Goal: Check status: Check status

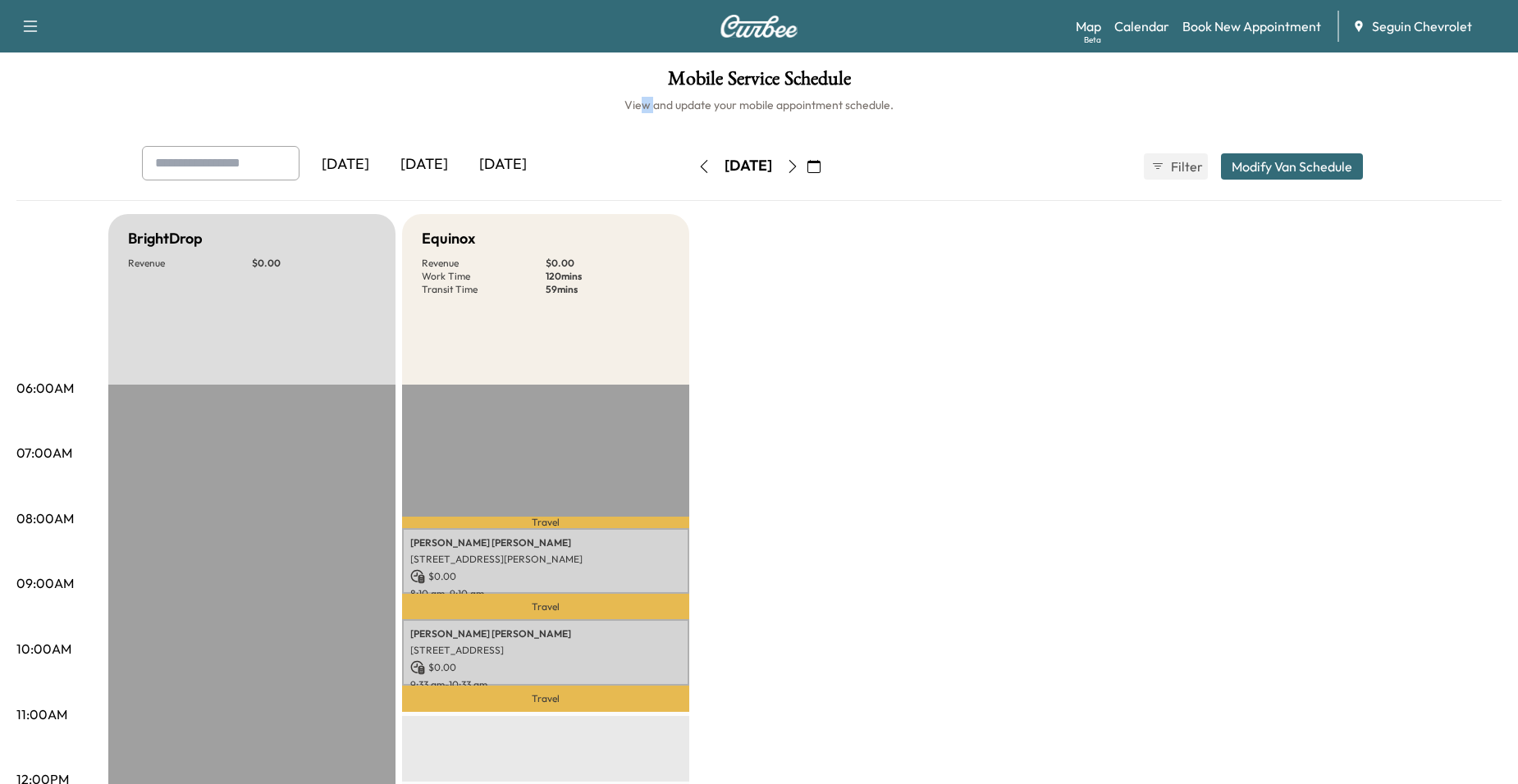
click at [698, 167] on icon "button" at bounding box center [704, 166] width 13 height 13
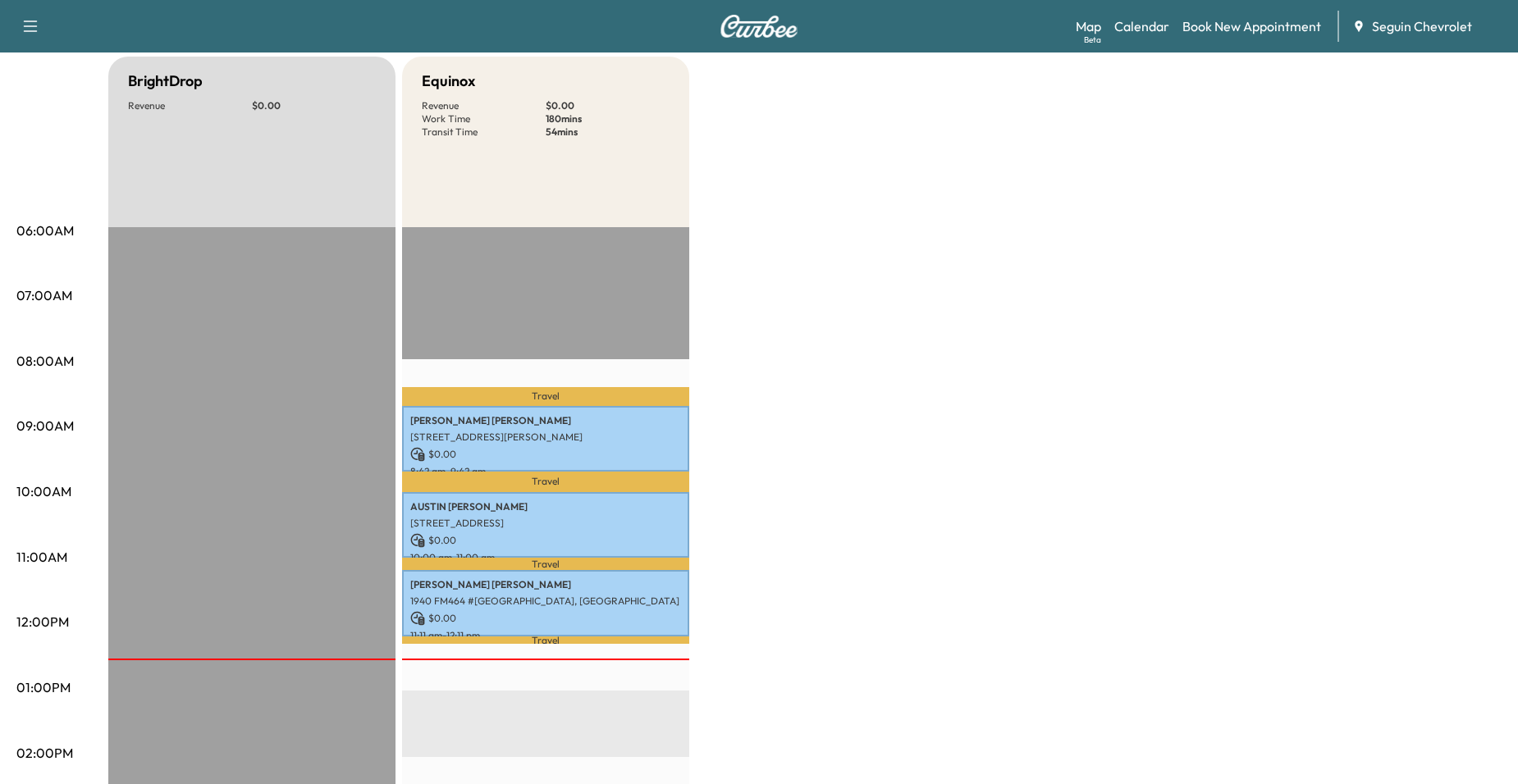
scroll to position [164, 0]
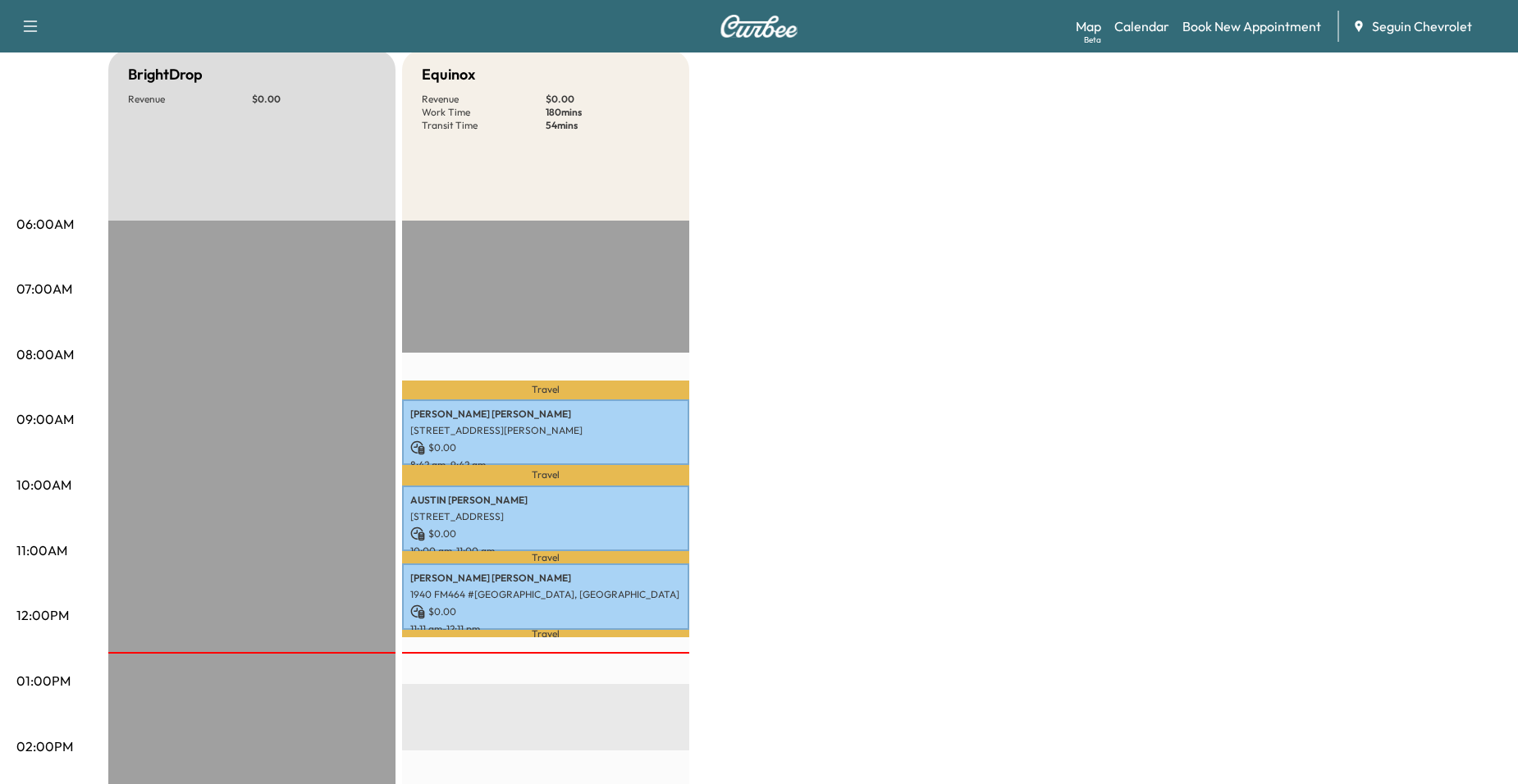
click at [742, 314] on div "BrightDrop Revenue $ 0.00 EST Start Equinox Revenue $ 0.00 Work Time 180 mins T…" at bounding box center [804, 665] width 1393 height 1231
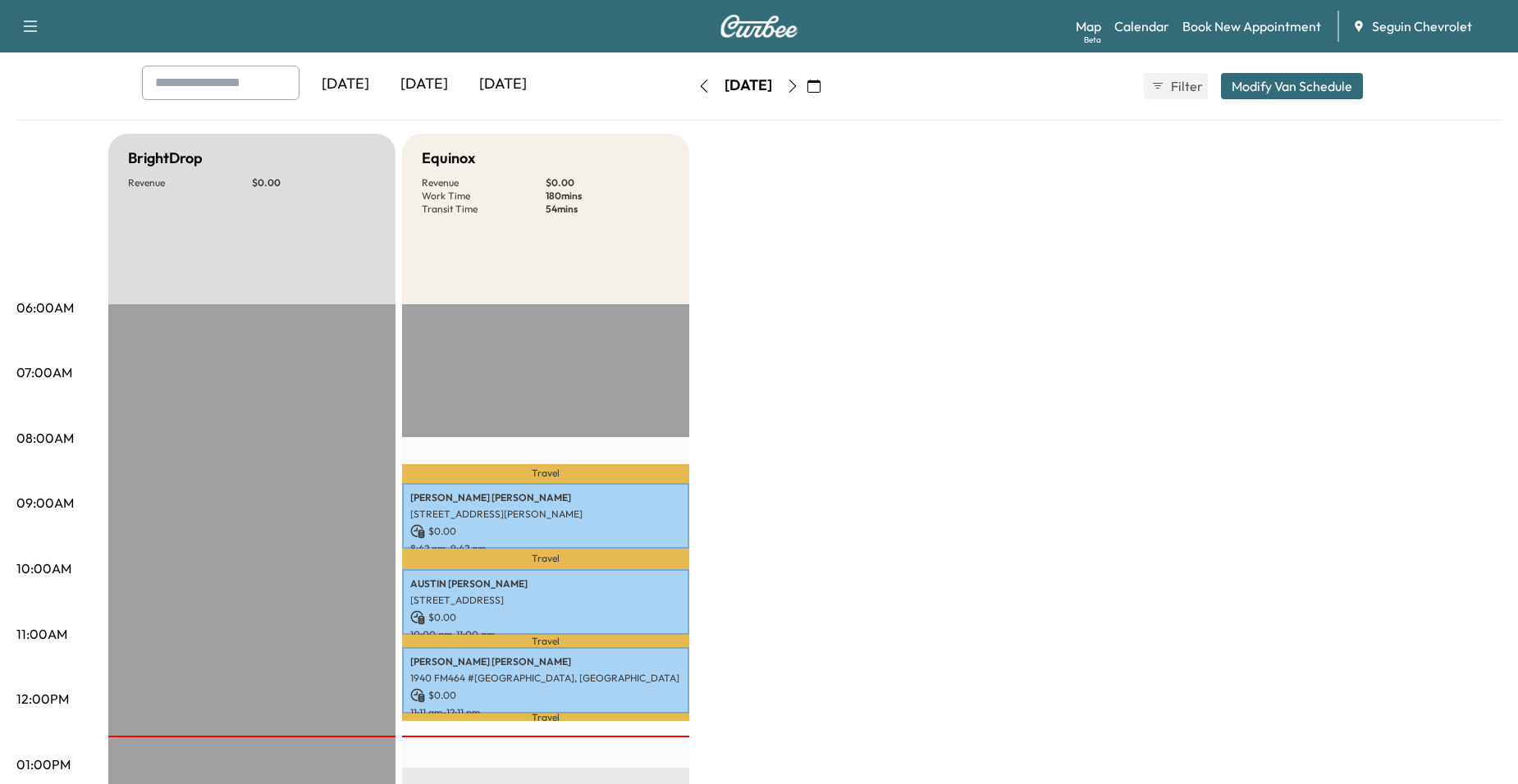
scroll to position [0, 0]
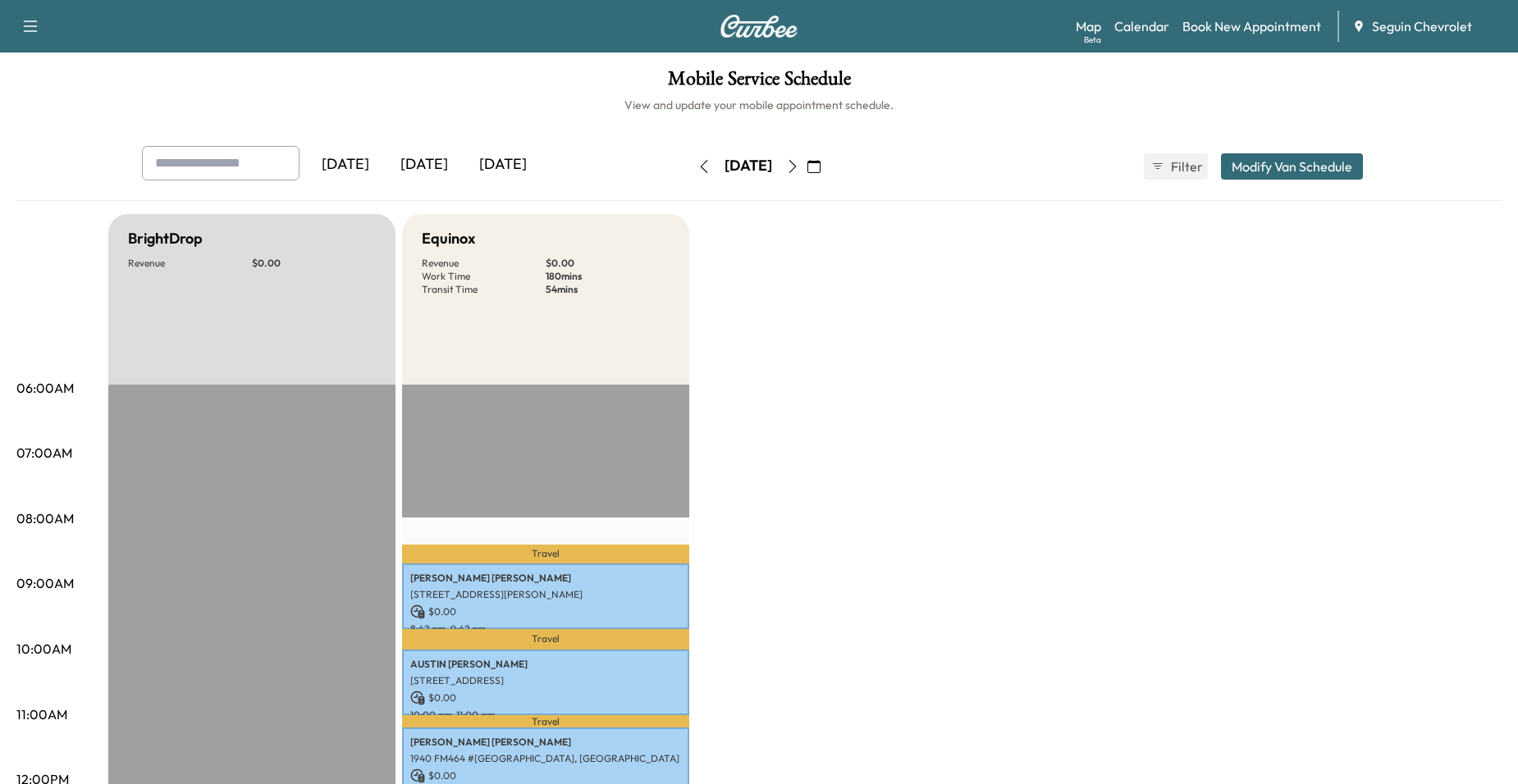
click at [807, 174] on button "button" at bounding box center [792, 166] width 28 height 26
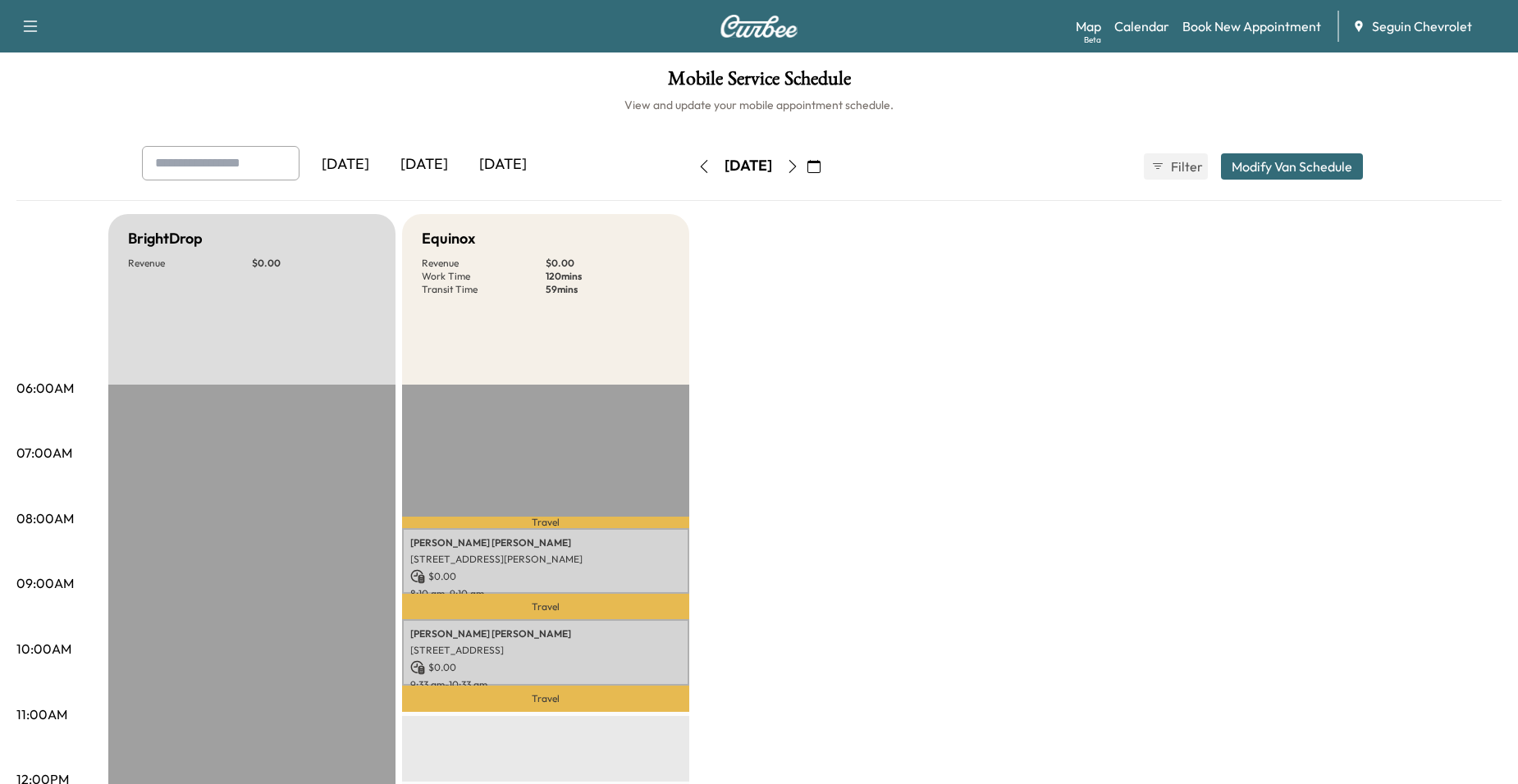
click at [799, 172] on icon "button" at bounding box center [792, 166] width 13 height 13
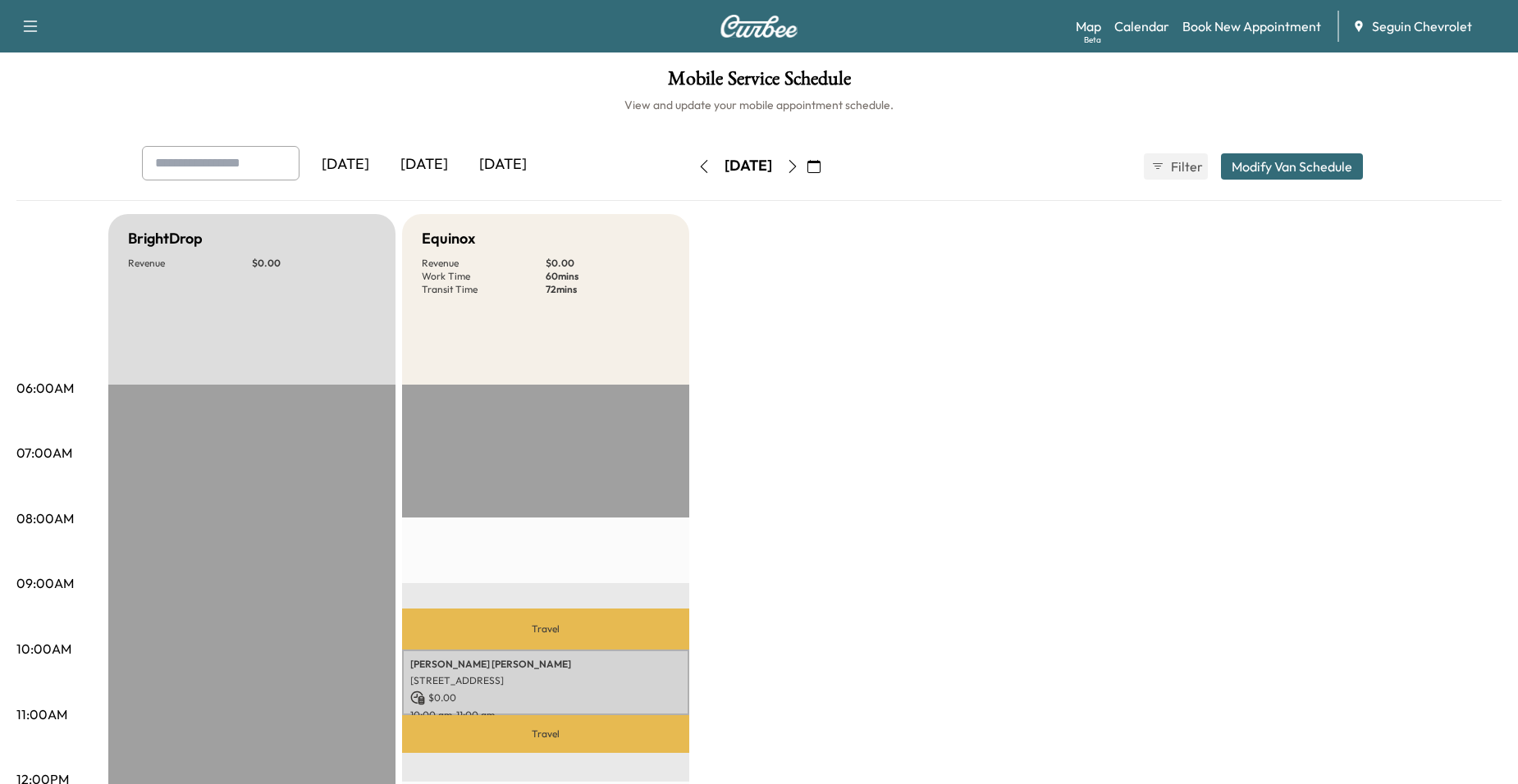
click at [799, 162] on icon "button" at bounding box center [792, 166] width 13 height 13
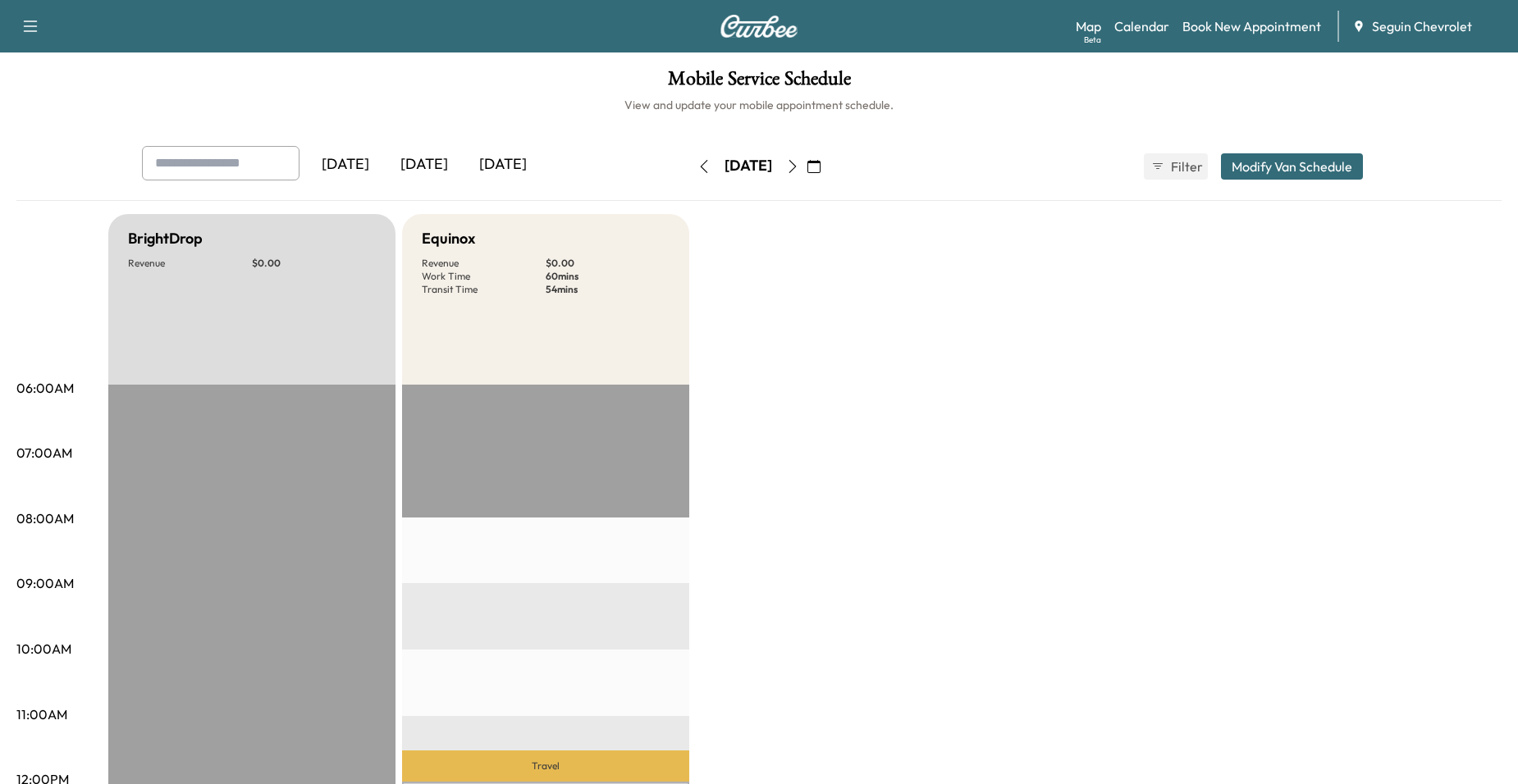
drag, startPoint x: 833, startPoint y: 162, endPoint x: 822, endPoint y: 175, distance: 17.0
click at [799, 162] on icon "button" at bounding box center [792, 166] width 13 height 13
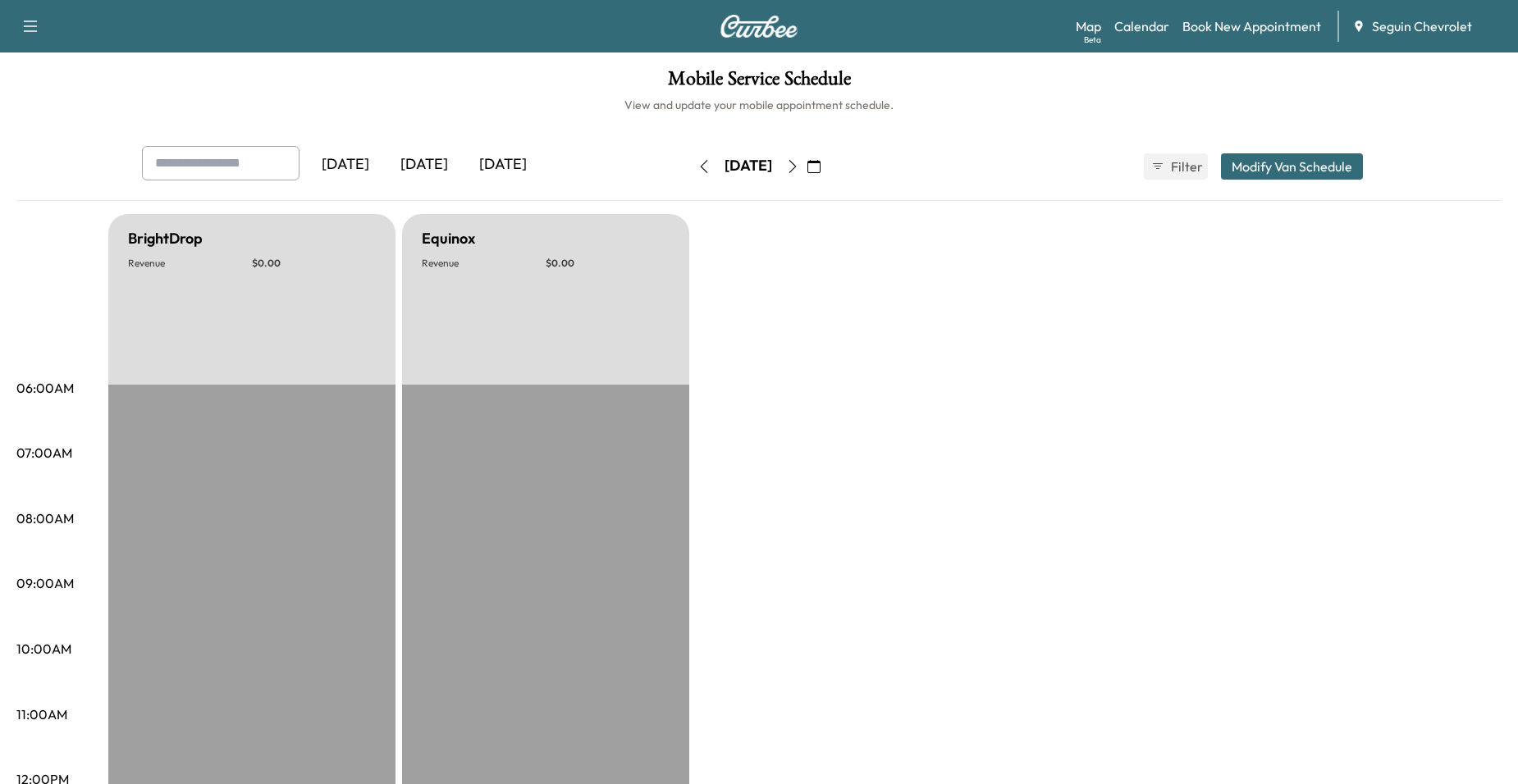
click at [690, 158] on button "button" at bounding box center [703, 166] width 28 height 26
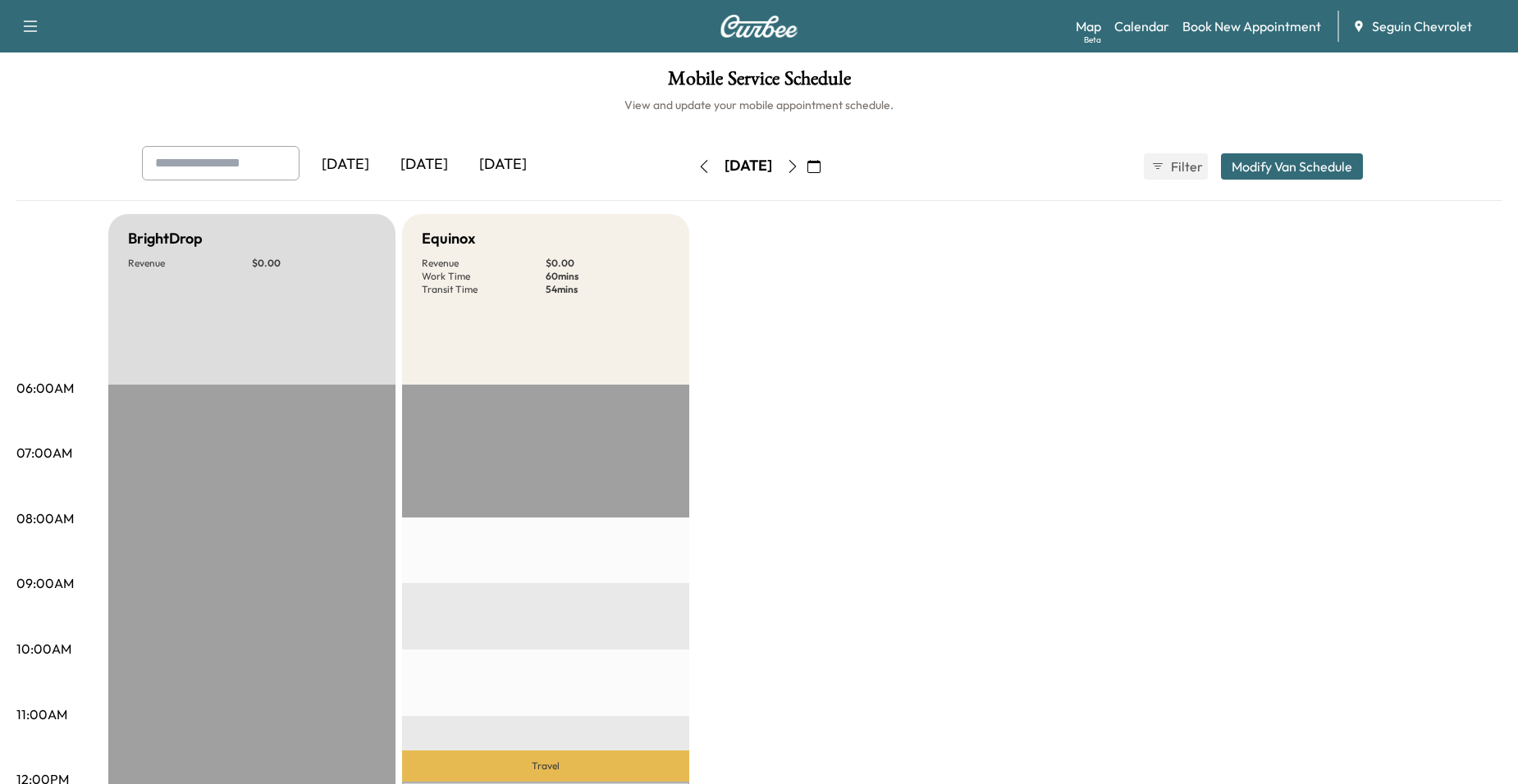
click at [807, 161] on button "button" at bounding box center [792, 166] width 28 height 26
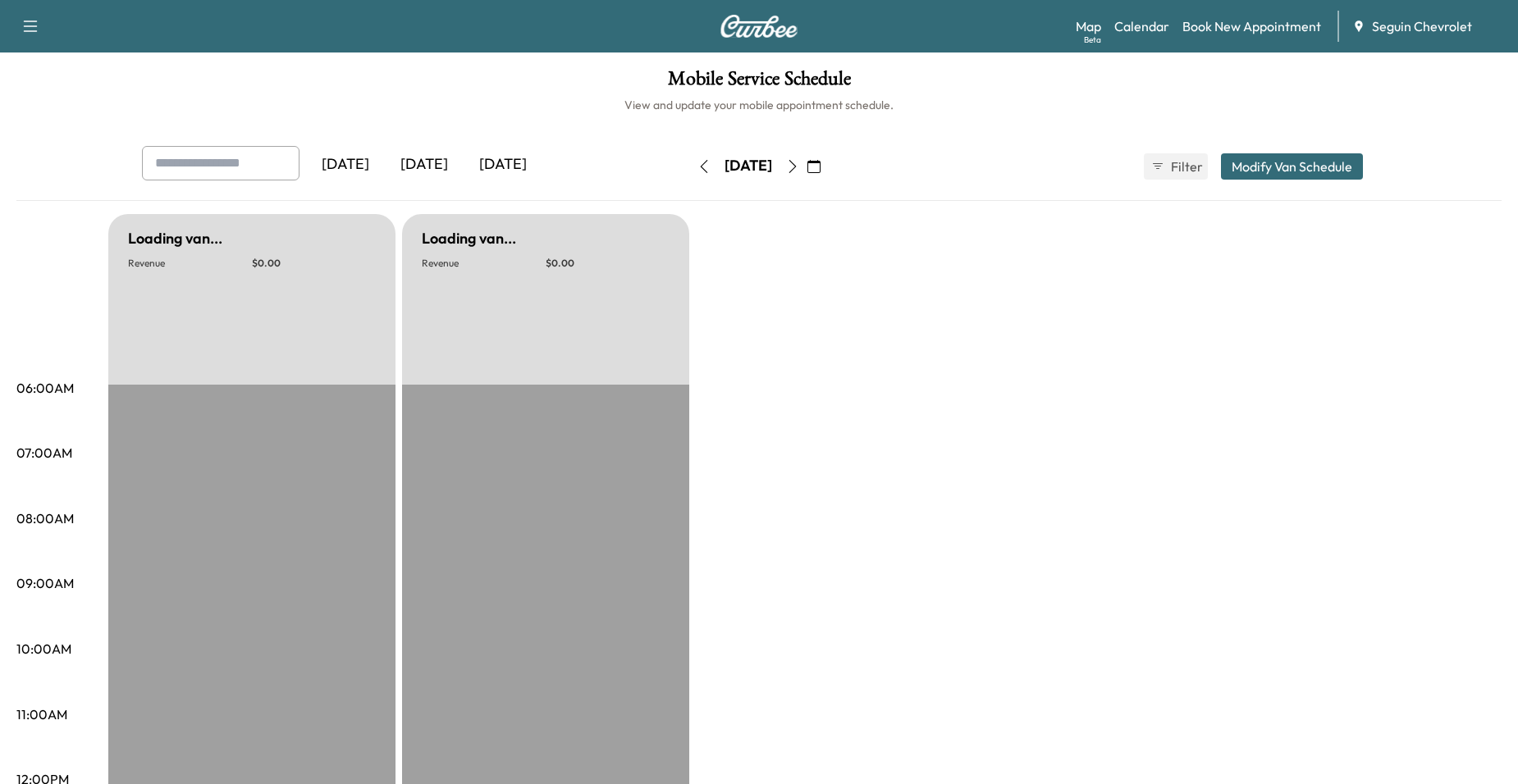
click at [807, 161] on div "[DATE]" at bounding box center [748, 166] width 117 height 26
click at [807, 163] on button "button" at bounding box center [792, 166] width 28 height 26
click at [799, 165] on icon "button" at bounding box center [792, 166] width 13 height 13
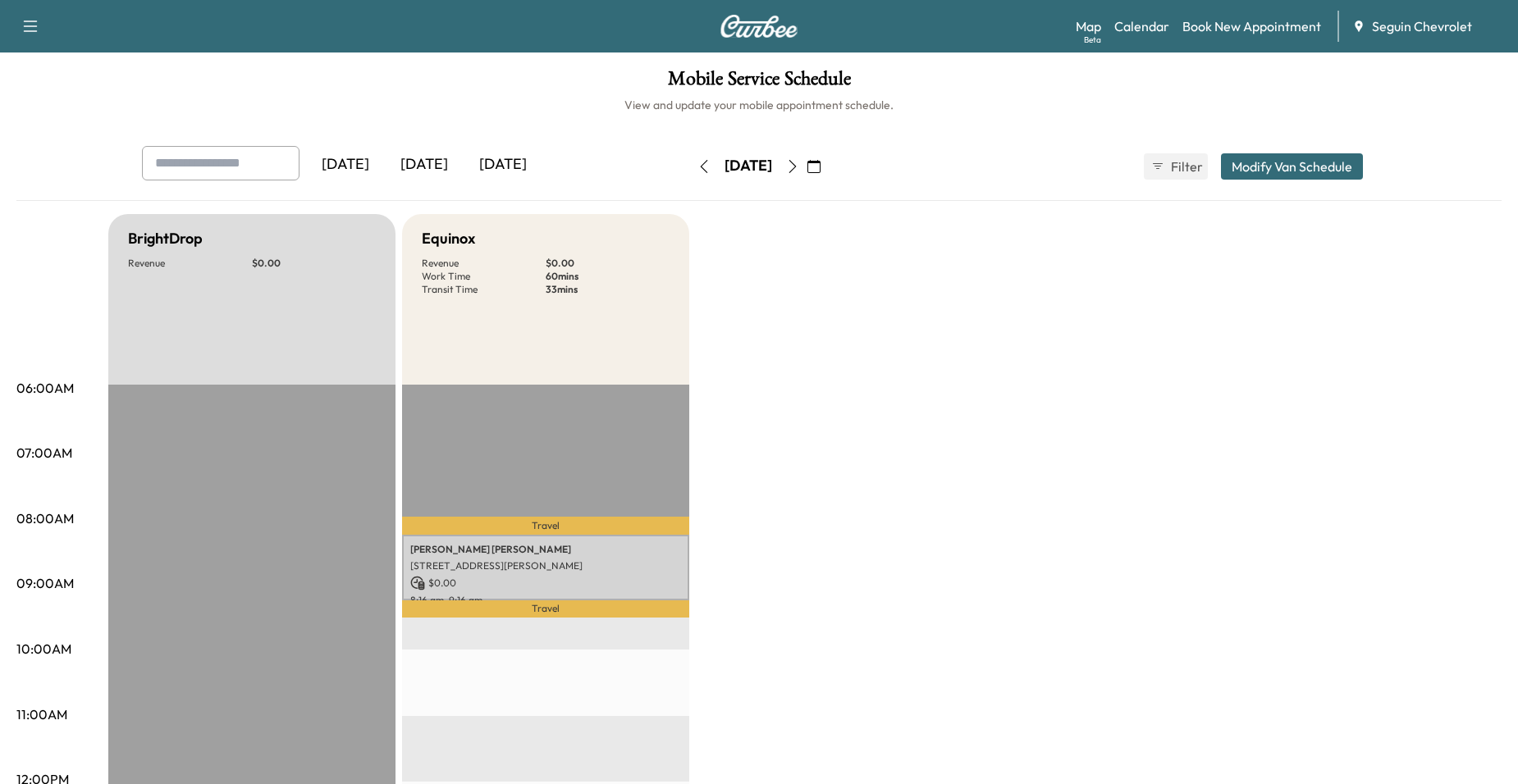
click at [799, 166] on icon "button" at bounding box center [792, 166] width 13 height 13
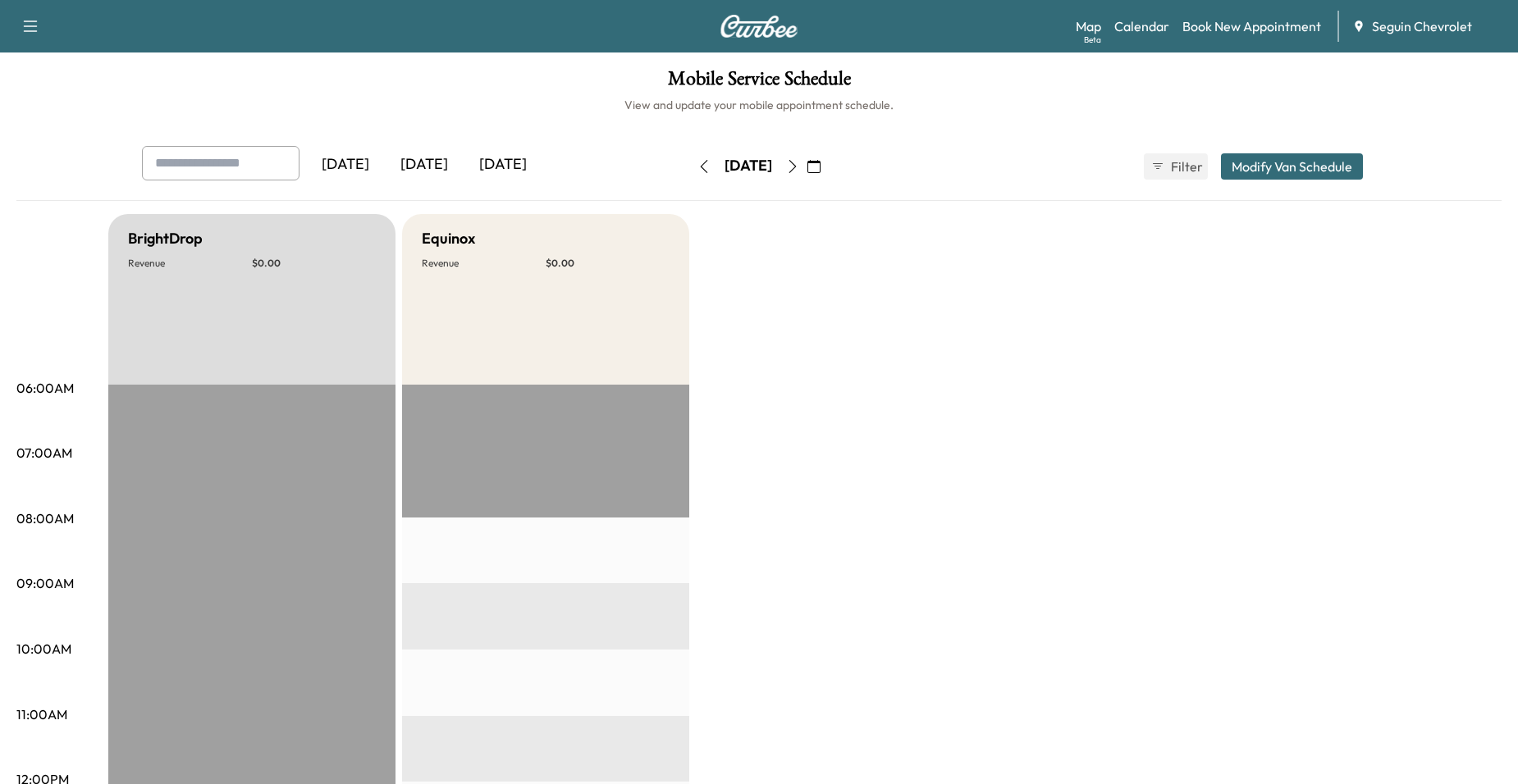
click at [690, 156] on button "button" at bounding box center [703, 166] width 28 height 26
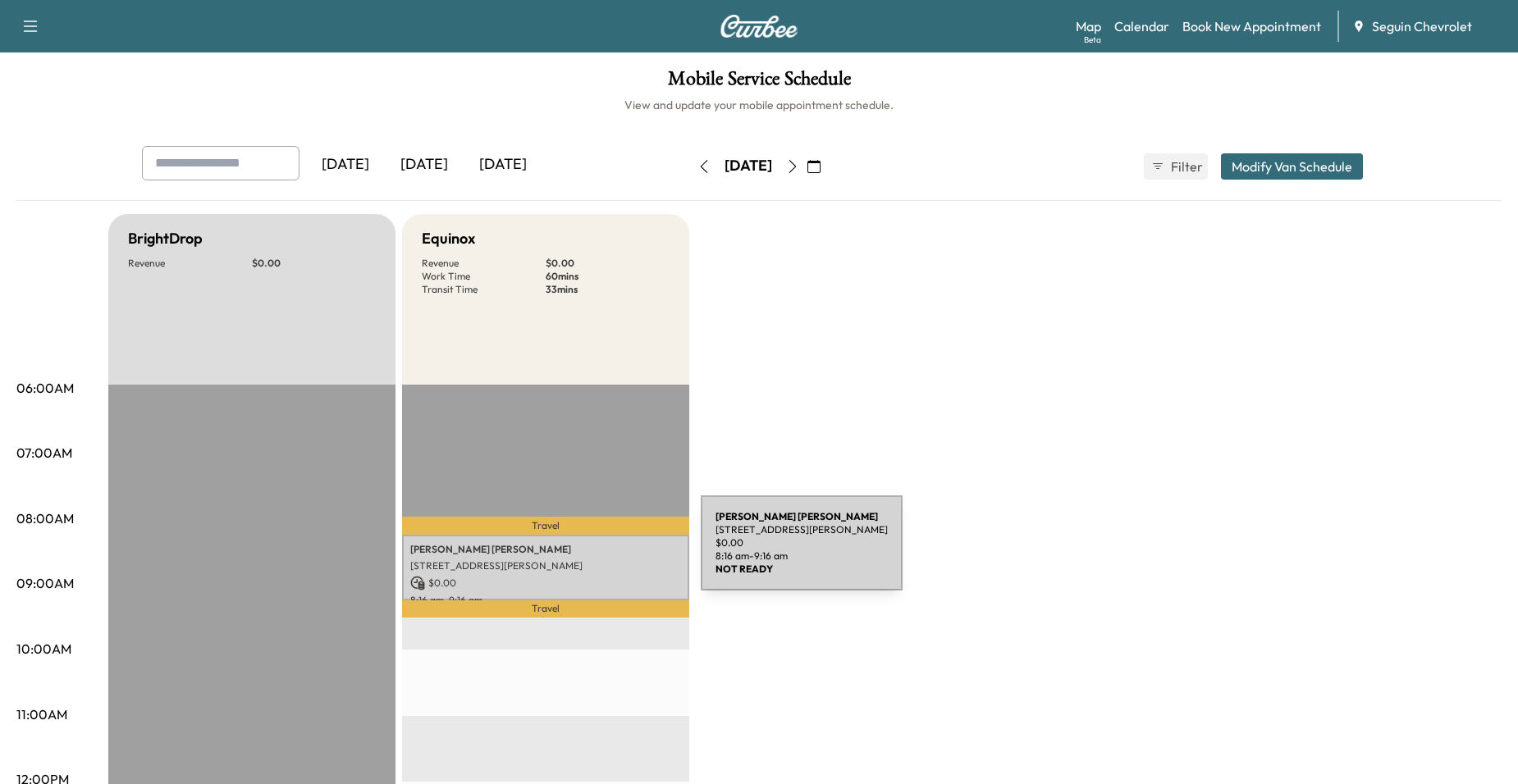
click at [577, 553] on p "[PERSON_NAME]" at bounding box center [545, 549] width 271 height 13
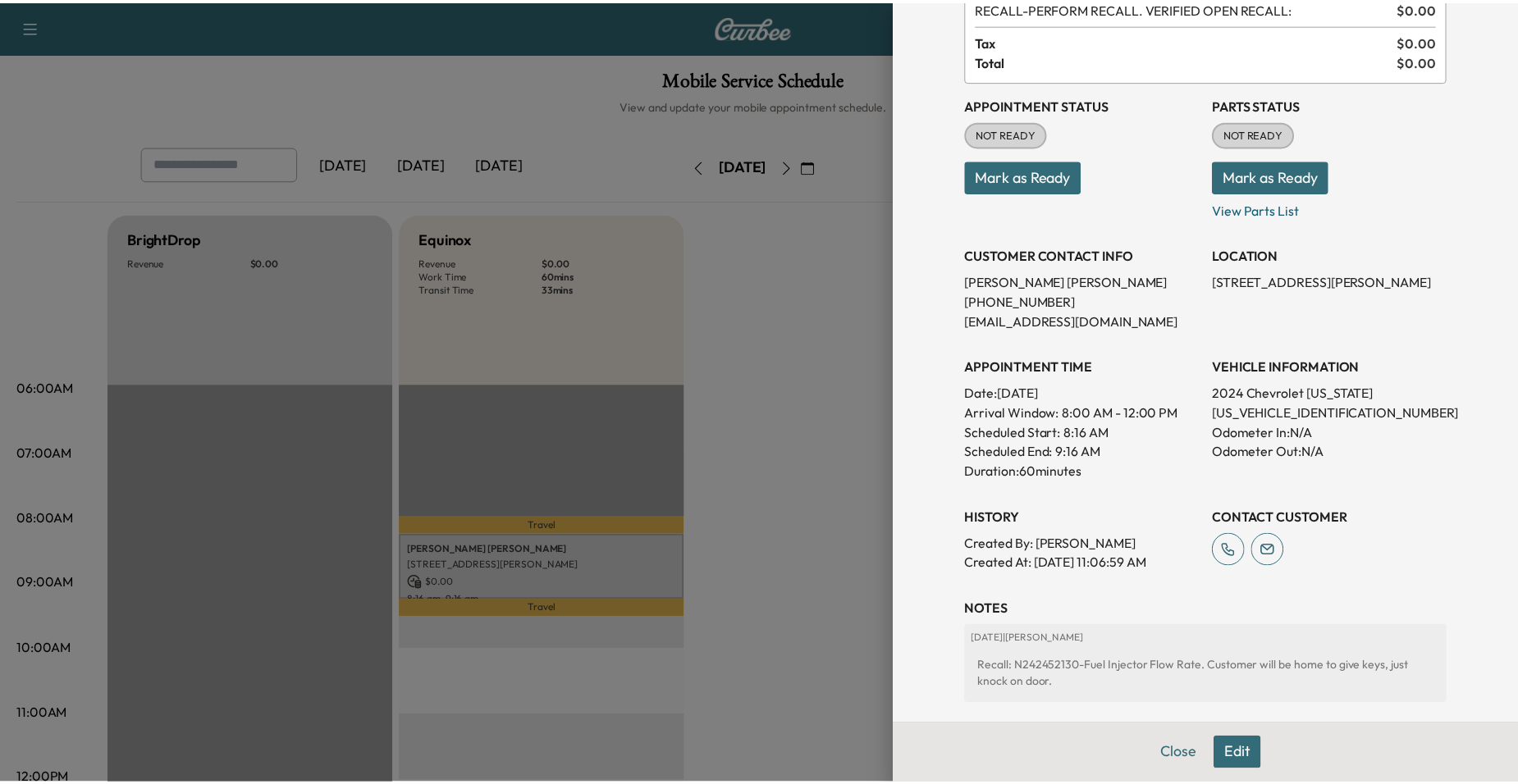
scroll to position [279, 0]
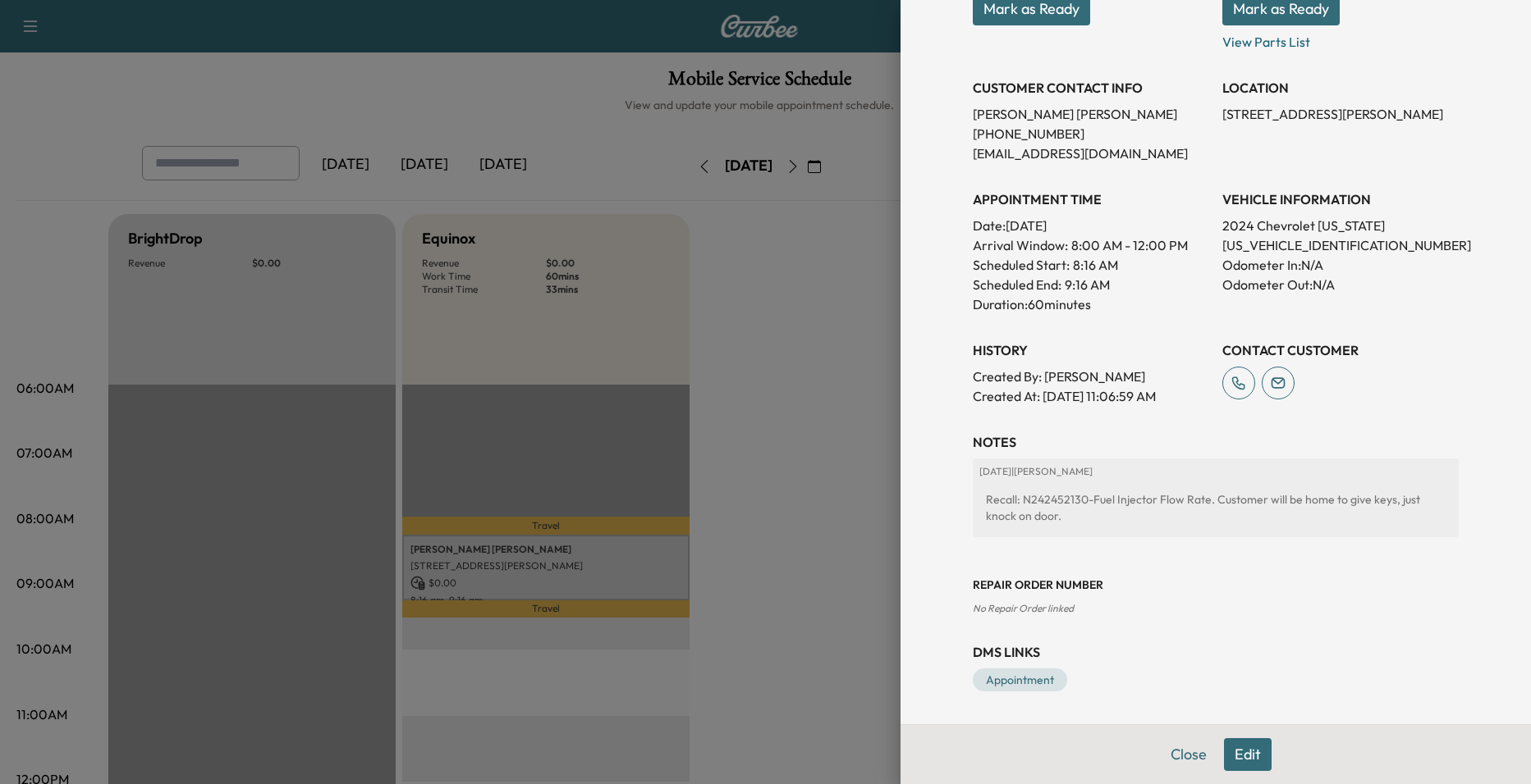
click at [857, 413] on div at bounding box center [766, 392] width 1531 height 784
